Goal: Find specific page/section: Find specific page/section

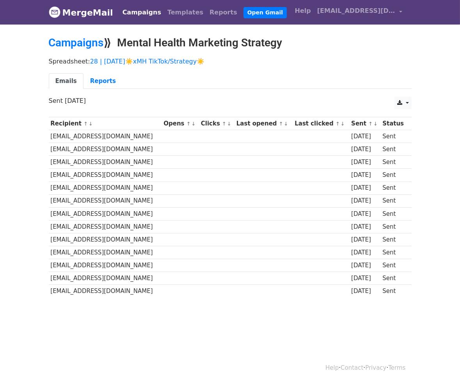
scroll to position [1, 0]
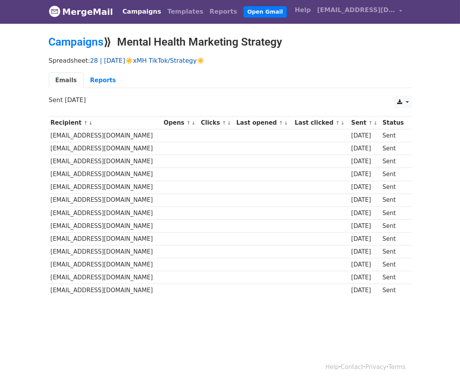
click at [155, 59] on link "28 | [DATE]☀️xMH TikTok/Strategy☀️" at bounding box center [147, 60] width 114 height 7
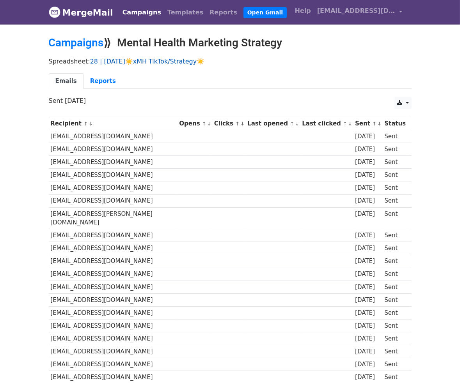
click at [128, 60] on link "28 | [DATE]☀️xMH TikTok/Strategy☀️" at bounding box center [147, 61] width 114 height 7
